Goal: Task Accomplishment & Management: Manage account settings

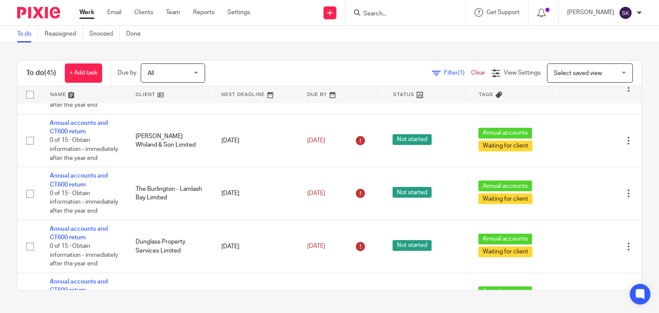
scroll to position [1426, 0]
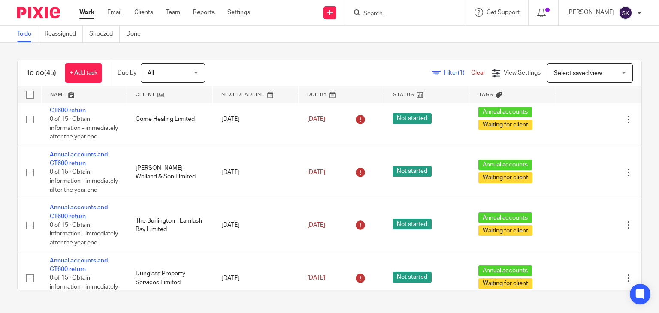
click at [520, 48] on div "To do (45) + Add task Due by All All Today Tomorrow This week Next week This mo…" at bounding box center [329, 175] width 659 height 265
click at [404, 297] on div "To do (45) + Add task Due by All All Today Tomorrow This week Next week This mo…" at bounding box center [329, 175] width 659 height 265
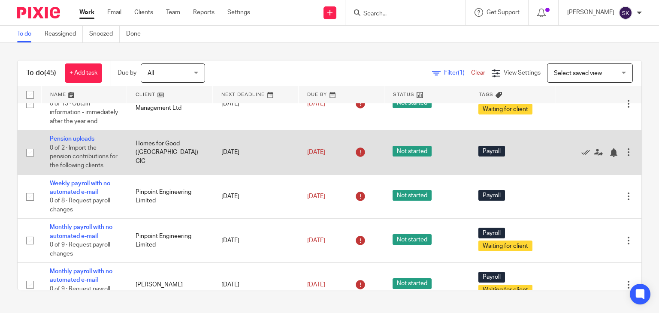
scroll to position [208, 0]
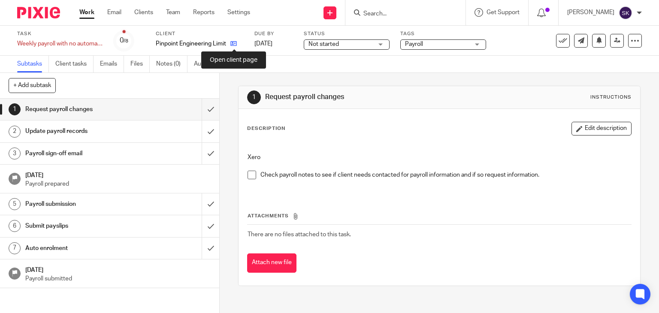
click at [232, 47] on icon at bounding box center [233, 43] width 6 height 6
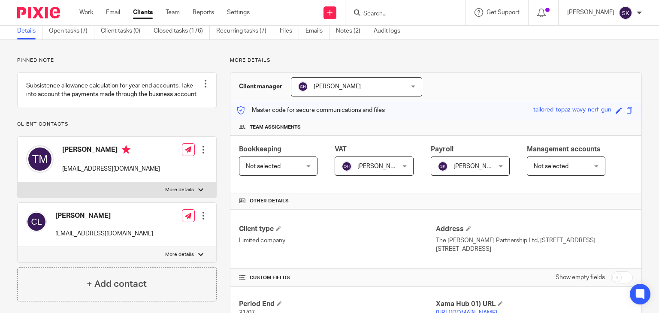
scroll to position [26, 0]
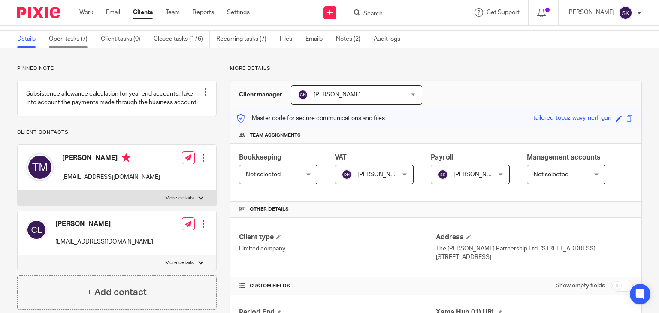
click at [65, 40] on link "Open tasks (7)" at bounding box center [71, 39] width 45 height 17
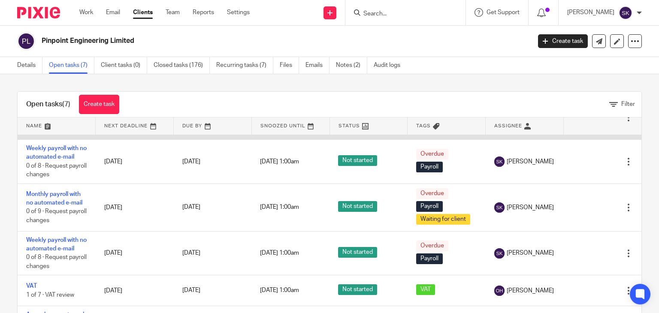
scroll to position [93, 0]
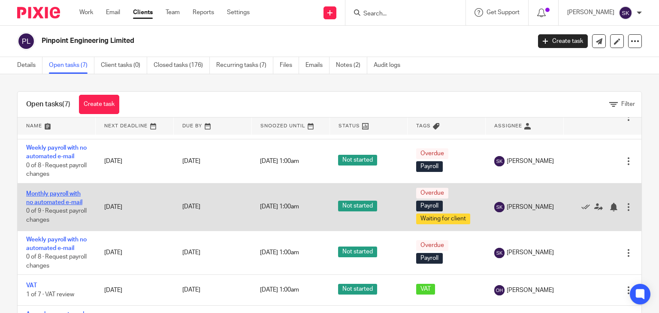
click at [69, 196] on link "Monthly payroll with no automated e-mail" at bounding box center [54, 198] width 56 height 15
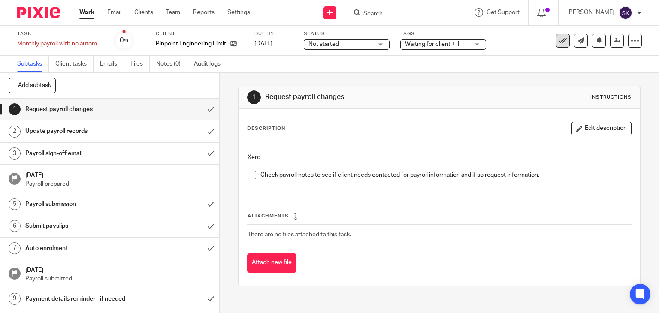
click at [558, 34] on button at bounding box center [563, 41] width 14 height 14
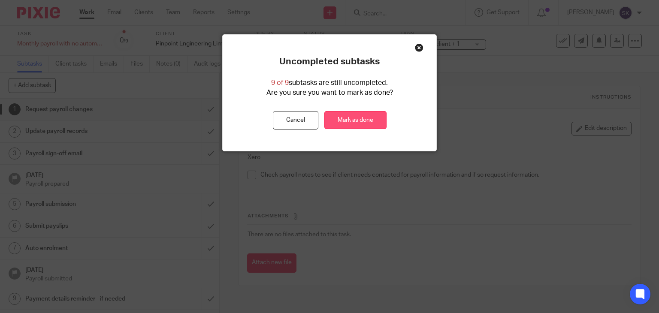
click at [368, 118] on link "Mark as done" at bounding box center [355, 120] width 62 height 18
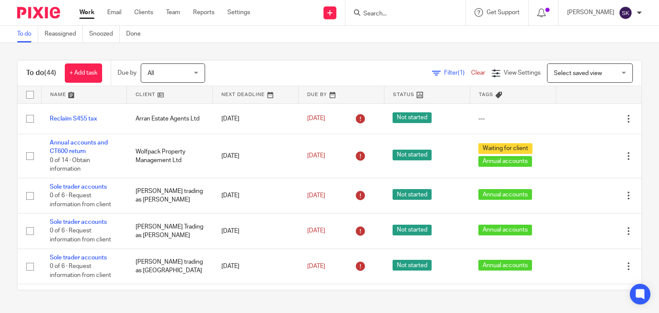
click at [185, 73] on span "All" at bounding box center [170, 73] width 45 height 18
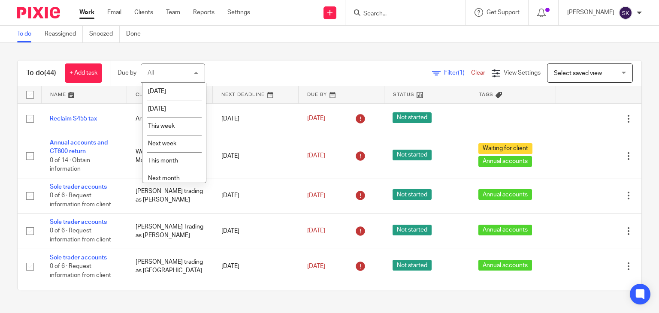
click at [185, 73] on div "All All" at bounding box center [173, 72] width 64 height 19
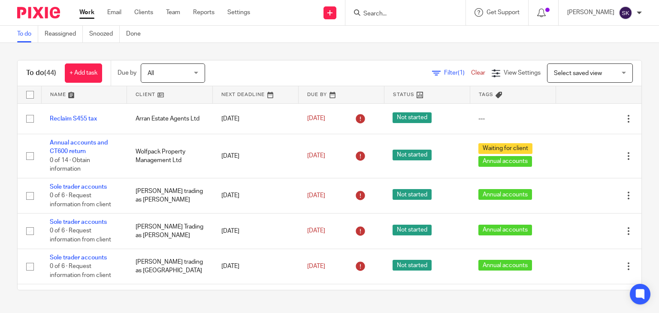
click at [444, 74] on span "Filter (1)" at bounding box center [457, 73] width 27 height 6
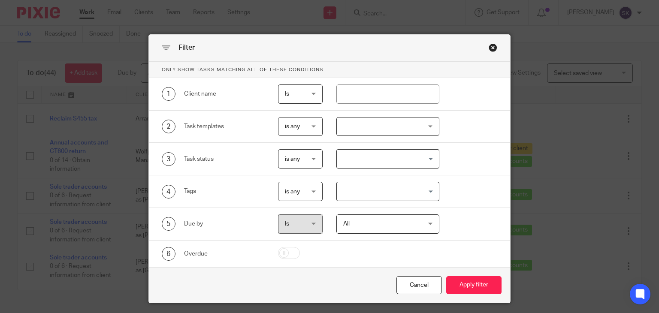
click at [491, 49] on div "Close this dialog window" at bounding box center [493, 47] width 9 height 9
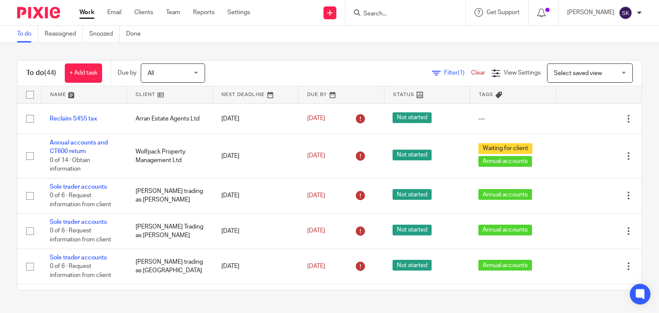
click at [93, 98] on link at bounding box center [84, 94] width 85 height 17
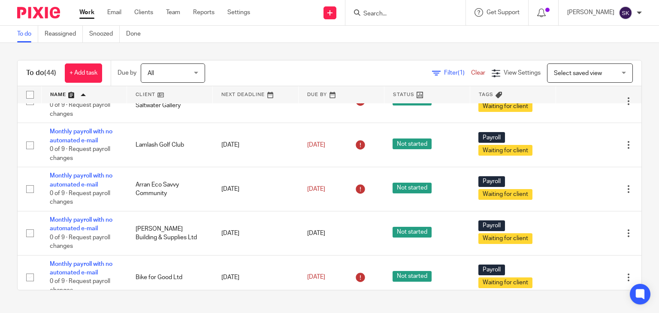
scroll to position [1461, 0]
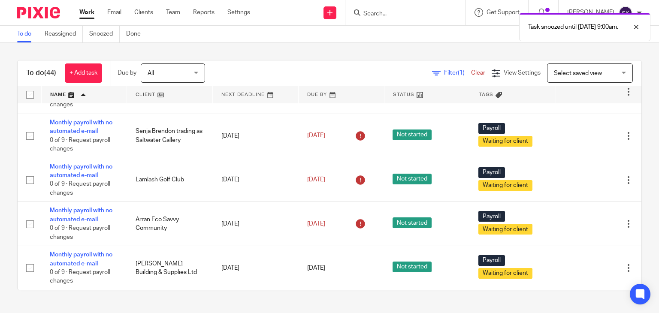
scroll to position [1383, 0]
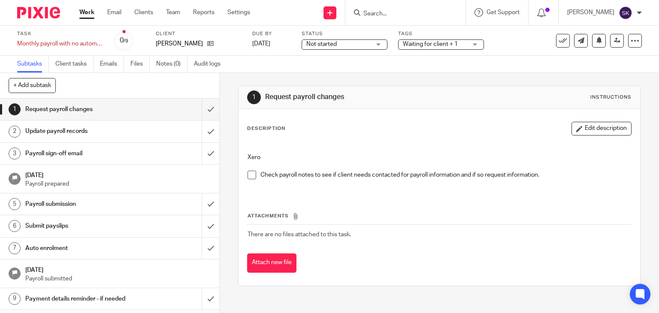
click at [391, 19] on div at bounding box center [405, 12] width 120 height 25
click at [386, 15] on input "Search" at bounding box center [400, 14] width 77 height 8
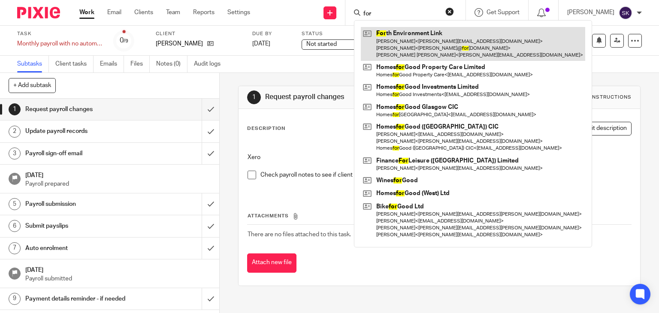
type input "for"
click at [436, 31] on link at bounding box center [473, 44] width 224 height 34
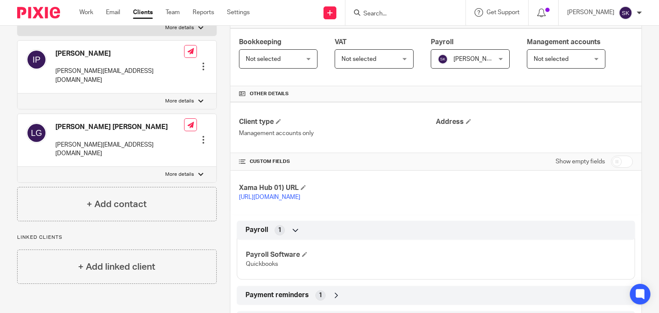
scroll to position [190, 0]
